Goal: Task Accomplishment & Management: Complete application form

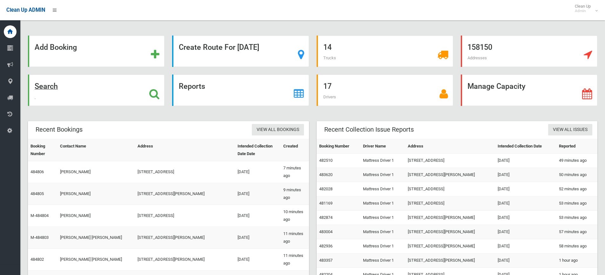
click at [156, 91] on icon at bounding box center [154, 94] width 10 height 11
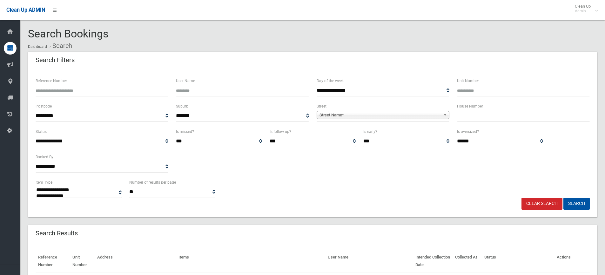
select select
click at [504, 119] on input "text" at bounding box center [523, 116] width 133 height 12
type input "**"
click at [444, 114] on b at bounding box center [446, 114] width 6 height 7
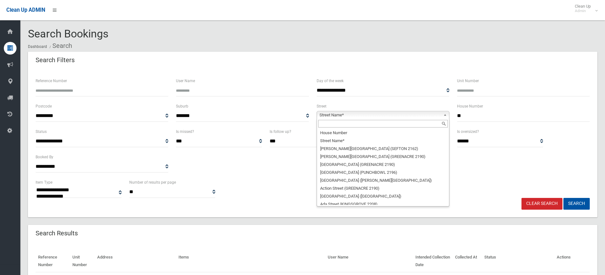
click at [395, 124] on input "text" at bounding box center [383, 124] width 130 height 8
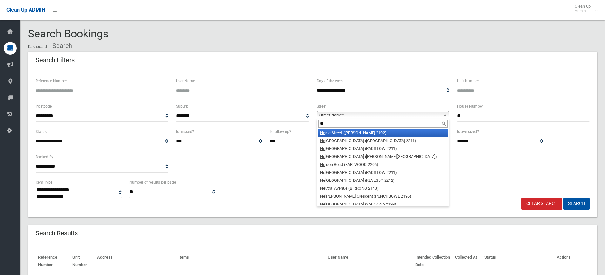
type input "*"
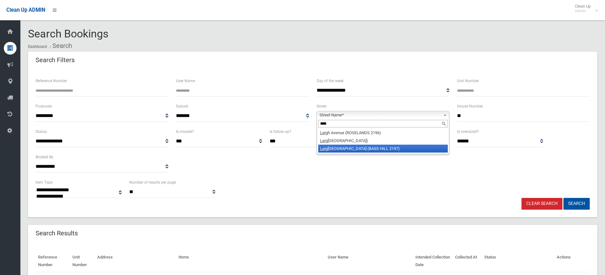
type input "****"
click at [365, 149] on li "Leig hdon Street (BASS HILL 2197)" at bounding box center [383, 149] width 130 height 8
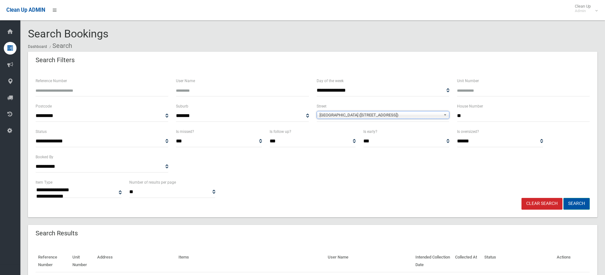
click at [574, 201] on button "Search" at bounding box center [576, 204] width 26 height 12
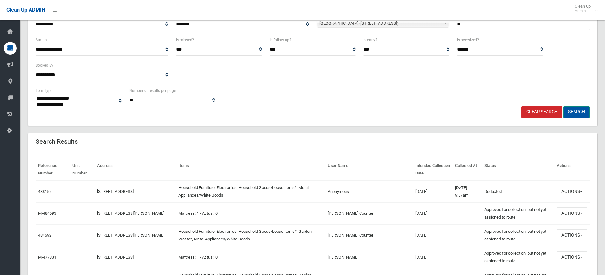
scroll to position [95, 0]
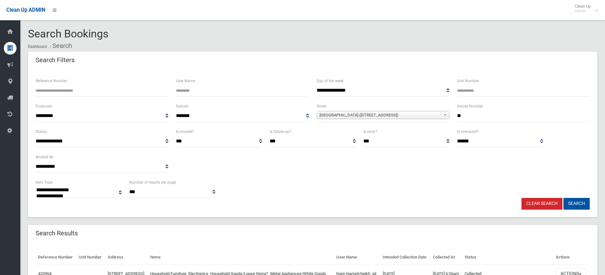
select select
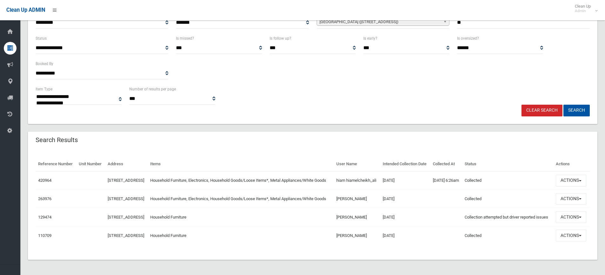
scroll to position [115, 0]
click at [581, 180] on span "button" at bounding box center [580, 180] width 3 height 1
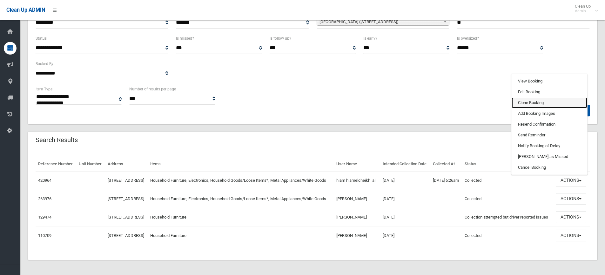
click at [538, 97] on link "Clone Booking" at bounding box center [549, 102] width 76 height 11
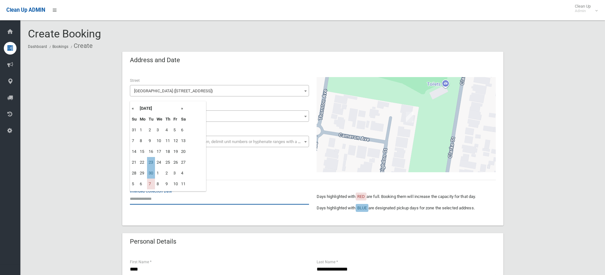
click at [146, 200] on input "text" at bounding box center [219, 199] width 179 height 12
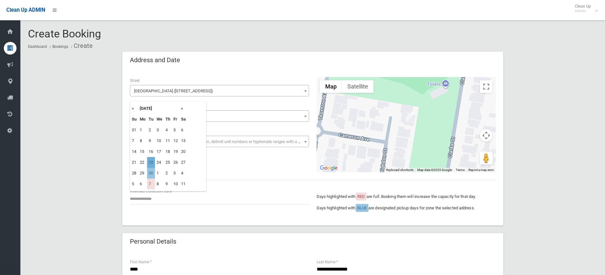
click at [154, 163] on td "23" at bounding box center [151, 162] width 8 height 11
type input "**********"
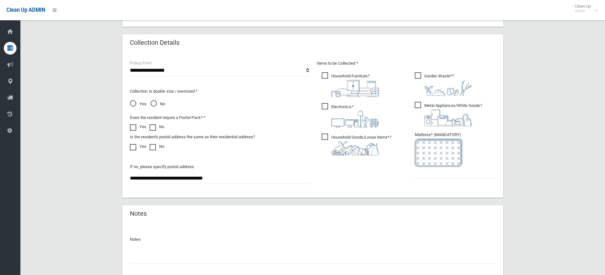
scroll to position [317, 0]
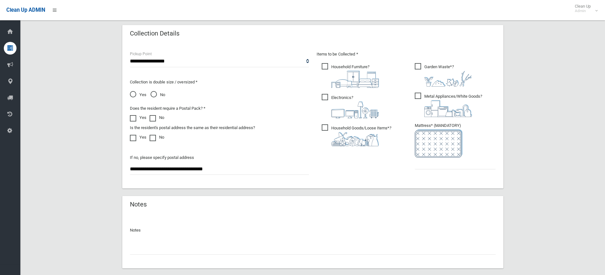
click at [419, 66] on span "Garden Waste* ?" at bounding box center [443, 74] width 57 height 23
click at [427, 167] on input "text" at bounding box center [455, 164] width 81 height 12
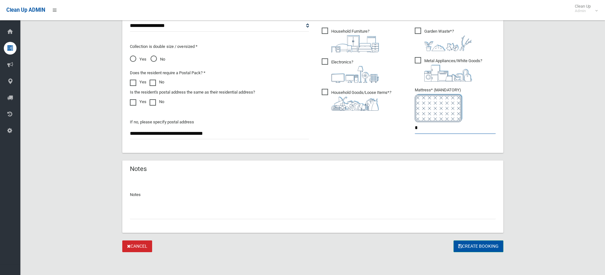
type input "*"
click at [482, 245] on button "Create Booking" at bounding box center [478, 247] width 50 height 12
